Goal: Transaction & Acquisition: Purchase product/service

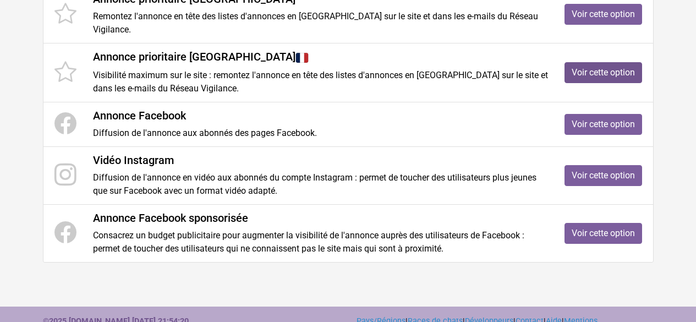
scroll to position [205, 0]
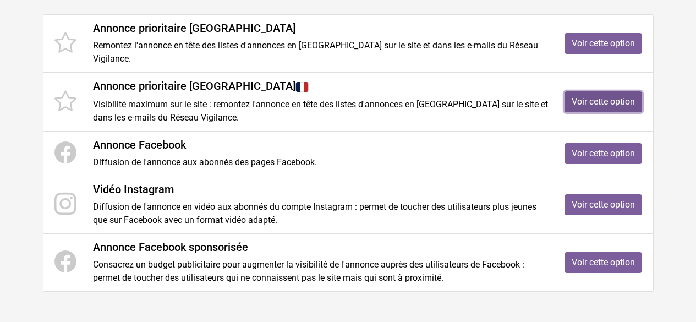
click at [602, 98] on link "Voir cette option" at bounding box center [603, 101] width 78 height 21
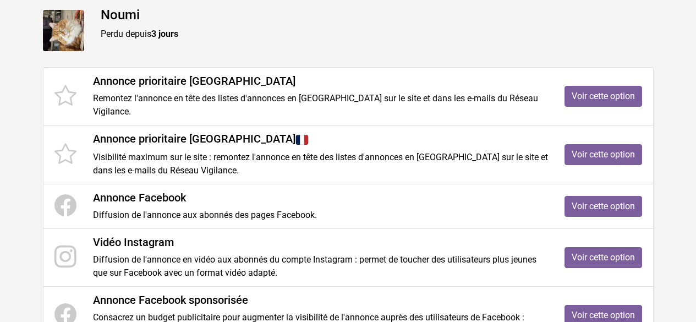
scroll to position [150, 0]
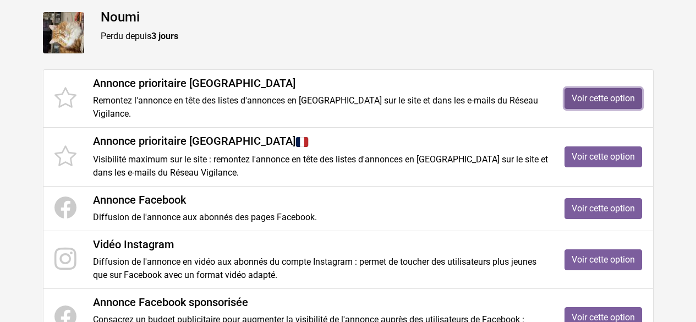
click at [632, 96] on link "Voir cette option" at bounding box center [603, 98] width 78 height 21
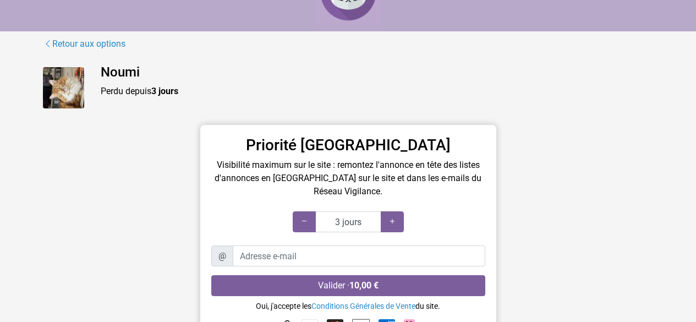
scroll to position [110, 0]
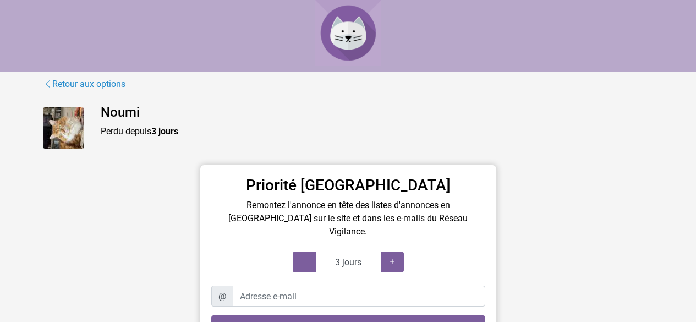
scroll to position [55, 0]
